Goal: Task Accomplishment & Management: Use online tool/utility

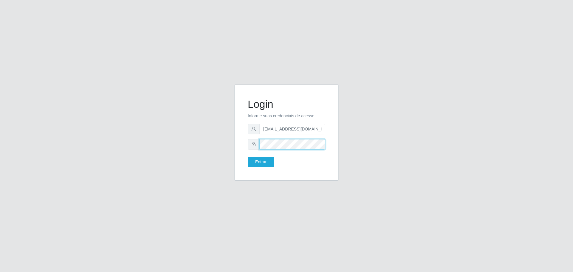
click at [248, 157] on button "Entrar" at bounding box center [261, 162] width 26 height 10
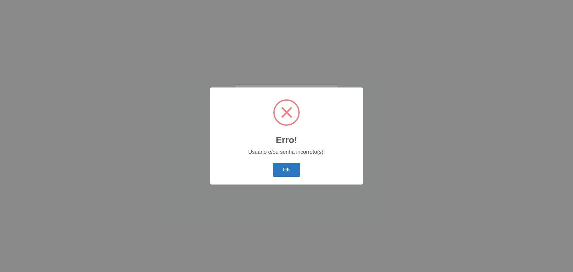
click at [288, 168] on button "OK" at bounding box center [287, 170] width 28 height 14
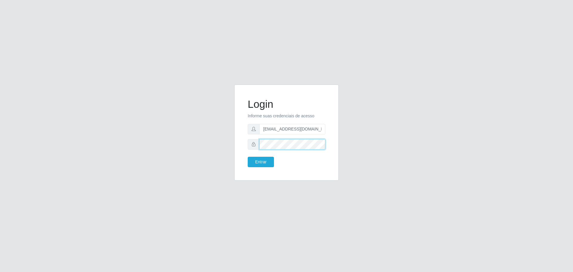
click at [248, 157] on button "Entrar" at bounding box center [261, 162] width 26 height 10
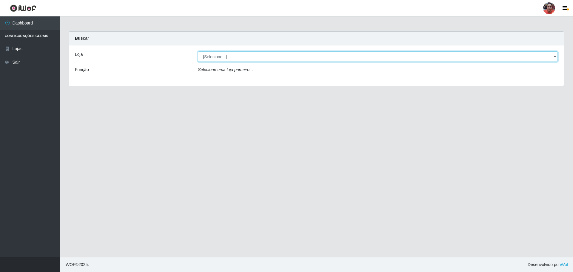
click at [228, 55] on select "[Selecione...] Mar Vermelho - Loja 05" at bounding box center [378, 56] width 360 height 10
select select "252"
click at [198, 51] on select "[Selecione...] Mar Vermelho - Loja 05" at bounding box center [378, 56] width 360 height 10
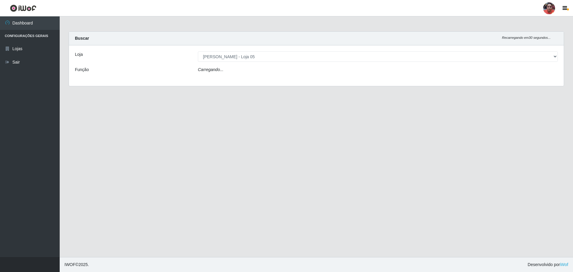
click at [230, 68] on div "Carregando..." at bounding box center [377, 71] width 369 height 9
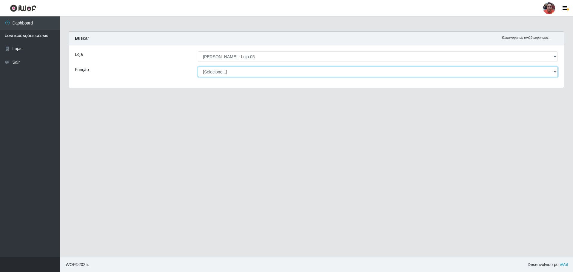
click at [230, 70] on select "[Selecione...] ASG ASG + ASG ++ Auxiliar de Depósito Auxiliar de Depósito + Aux…" at bounding box center [378, 72] width 360 height 10
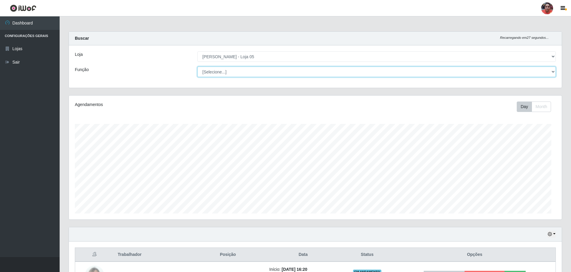
select select "22"
click at [197, 67] on select "[Selecione...] ASG ASG + ASG ++ Auxiliar de Depósito Auxiliar de Depósito + Aux…" at bounding box center [376, 72] width 359 height 10
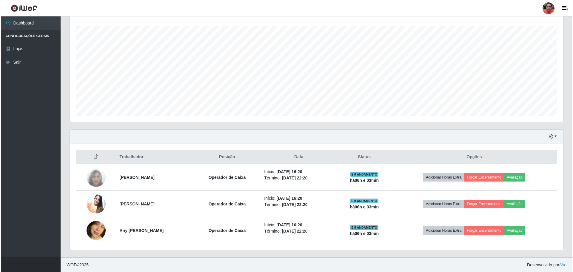
scroll to position [98, 0]
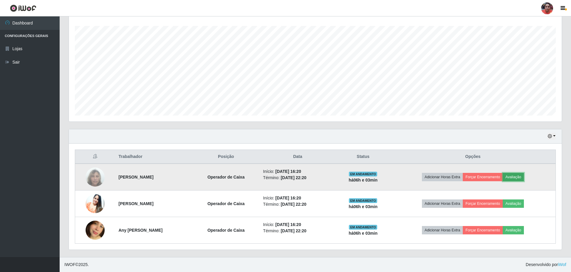
click at [523, 174] on button "Avaliação" at bounding box center [513, 177] width 21 height 8
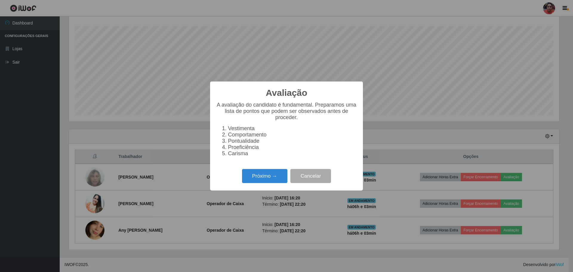
scroll to position [124, 490]
click at [267, 174] on button "Próximo →" at bounding box center [264, 176] width 45 height 14
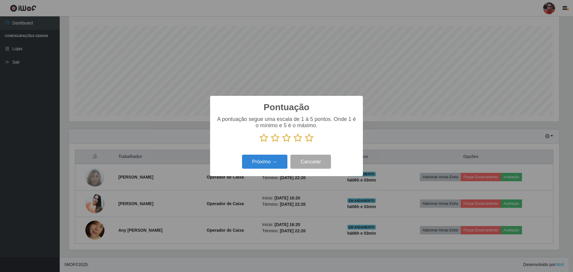
scroll to position [298135, 297769]
click at [308, 140] on icon at bounding box center [309, 137] width 8 height 9
click at [305, 142] on input "radio" at bounding box center [305, 142] width 0 height 0
click at [265, 160] on button "Próximo →" at bounding box center [264, 161] width 45 height 14
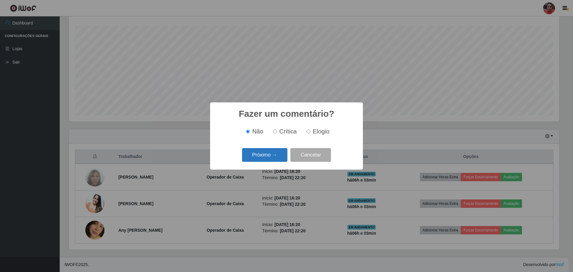
click at [267, 155] on button "Próximo →" at bounding box center [264, 155] width 45 height 14
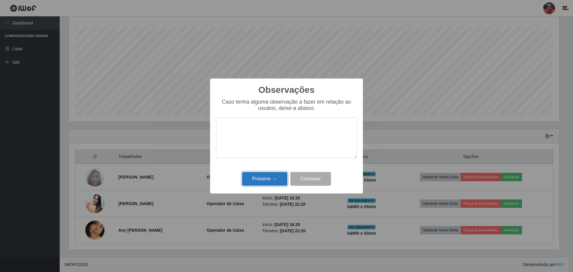
click at [266, 180] on button "Próximo →" at bounding box center [264, 179] width 45 height 14
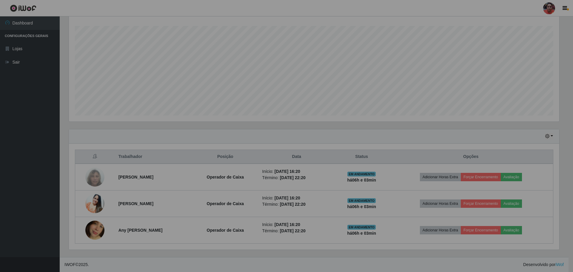
scroll to position [124, 493]
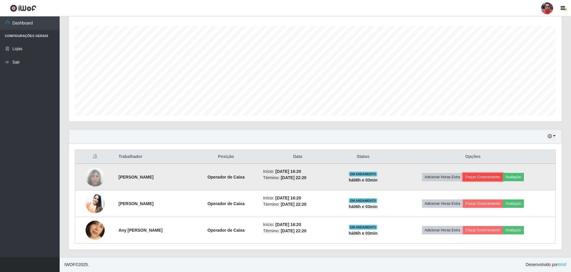
click at [495, 176] on button "Forçar Encerramento" at bounding box center [483, 177] width 40 height 8
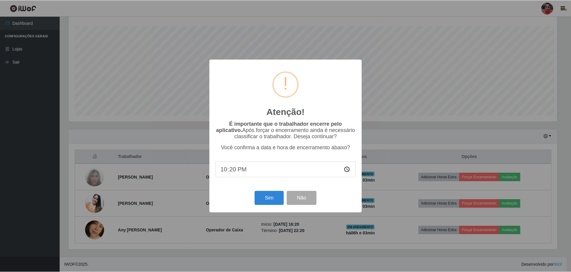
scroll to position [124, 490]
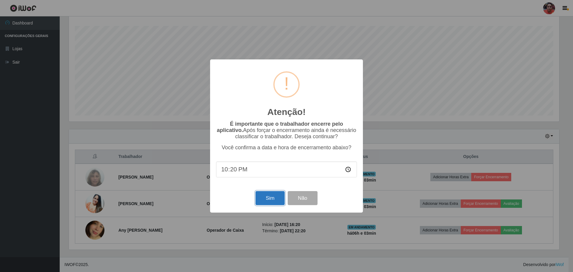
click at [272, 198] on button "Sim" at bounding box center [269, 198] width 29 height 14
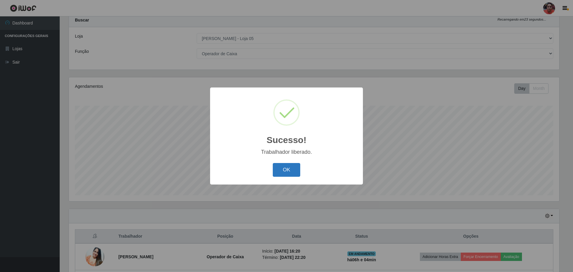
click at [282, 170] on button "OK" at bounding box center [287, 170] width 28 height 14
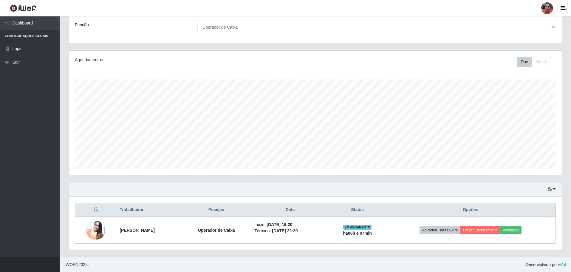
scroll to position [45, 0]
click at [10, 64] on link "Sair" at bounding box center [30, 61] width 60 height 13
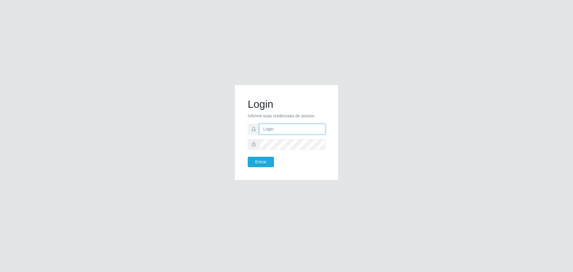
type input "[EMAIL_ADDRESS][DOMAIN_NAME]"
